Goal: Transaction & Acquisition: Purchase product/service

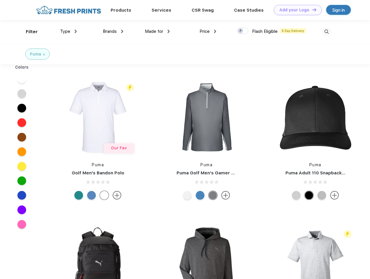
click at [295, 10] on link "Add your Logo Design Tool" at bounding box center [298, 10] width 48 height 10
click at [0, 0] on div "Design Tool" at bounding box center [0, 0] width 0 height 0
click at [311, 10] on link "Add your Logo Design Tool" at bounding box center [298, 10] width 48 height 10
click at [28, 32] on div "Filter" at bounding box center [32, 31] width 12 height 7
click at [68, 31] on span "Type" at bounding box center [65, 31] width 10 height 5
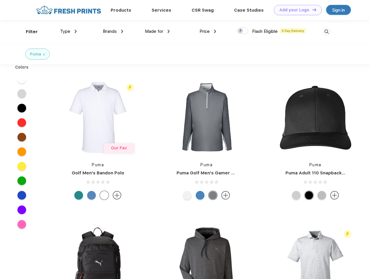
click at [113, 31] on span "Brands" at bounding box center [110, 31] width 14 height 5
click at [157, 31] on span "Made for" at bounding box center [154, 31] width 18 height 5
click at [208, 31] on span "Price" at bounding box center [204, 31] width 10 height 5
click at [243, 31] on div at bounding box center [242, 31] width 11 height 6
click at [241, 31] on input "checkbox" at bounding box center [239, 29] width 4 height 4
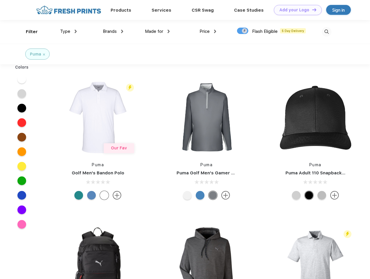
click at [326, 32] on img at bounding box center [326, 32] width 10 height 10
